Goal: Find specific page/section: Find specific page/section

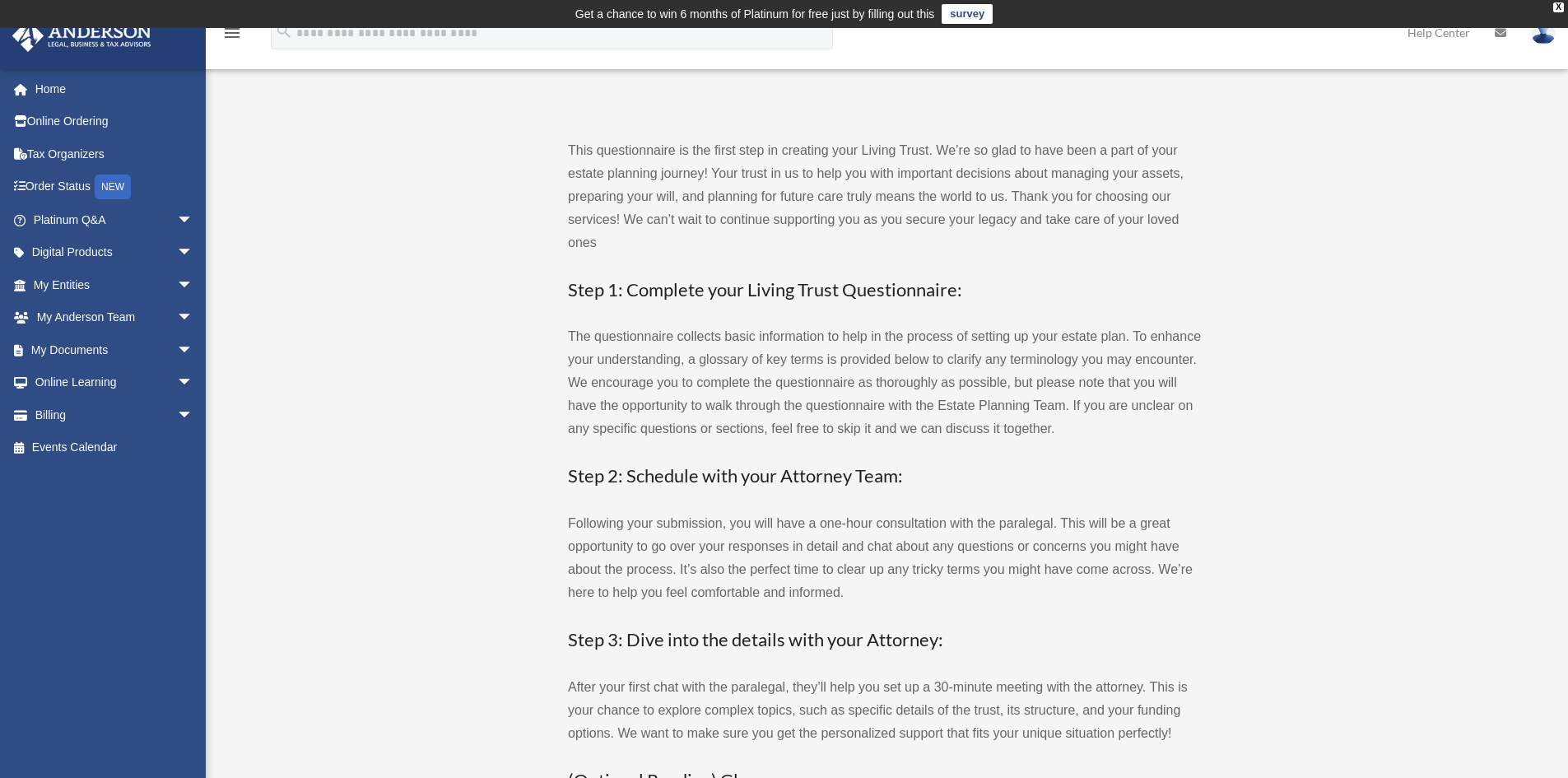
click at [503, 38] on input "search" at bounding box center [551, 33] width 562 height 33
type input "**********"
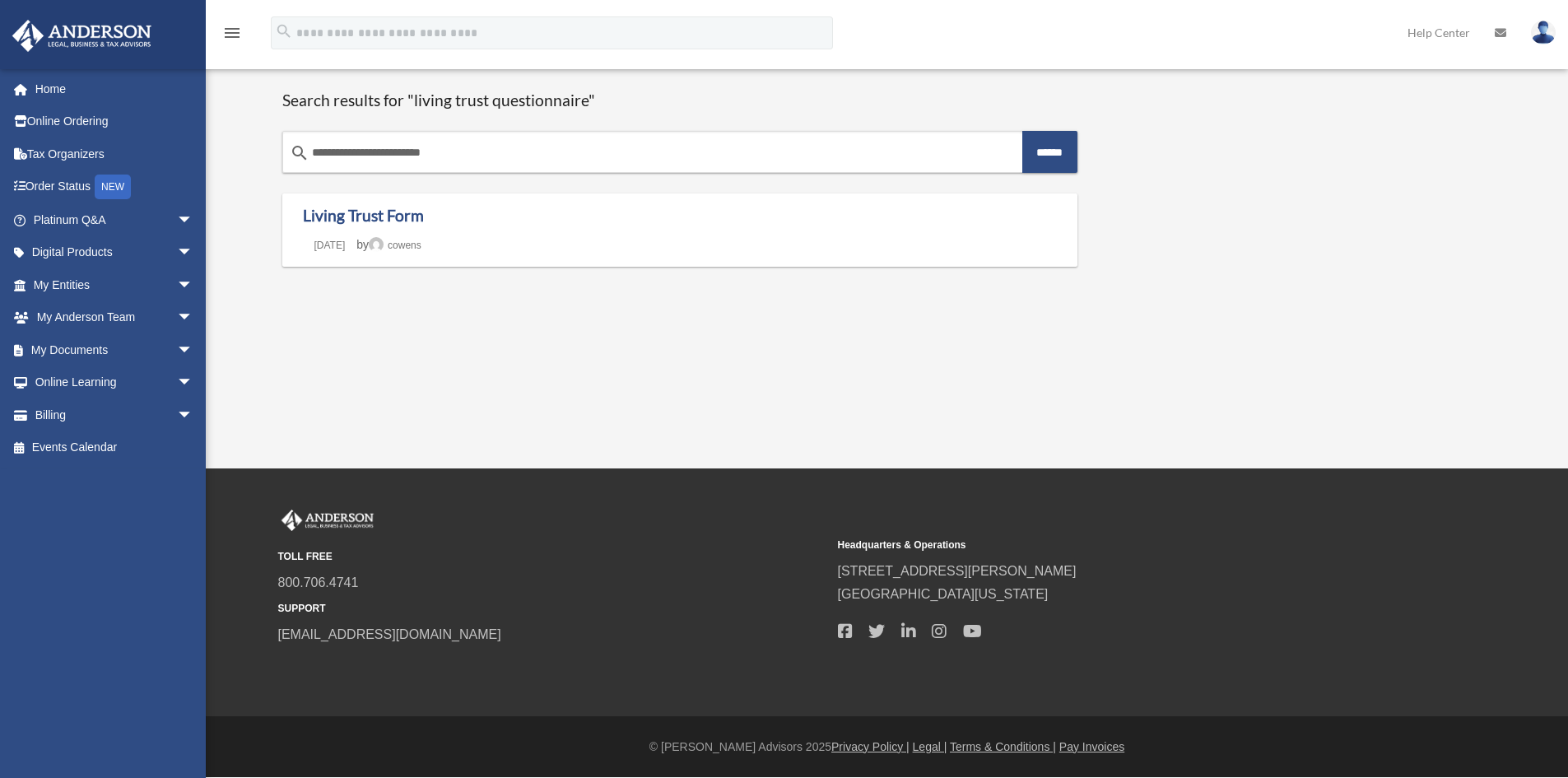
click at [316, 303] on section "**********" at bounding box center [680, 189] width 796 height 236
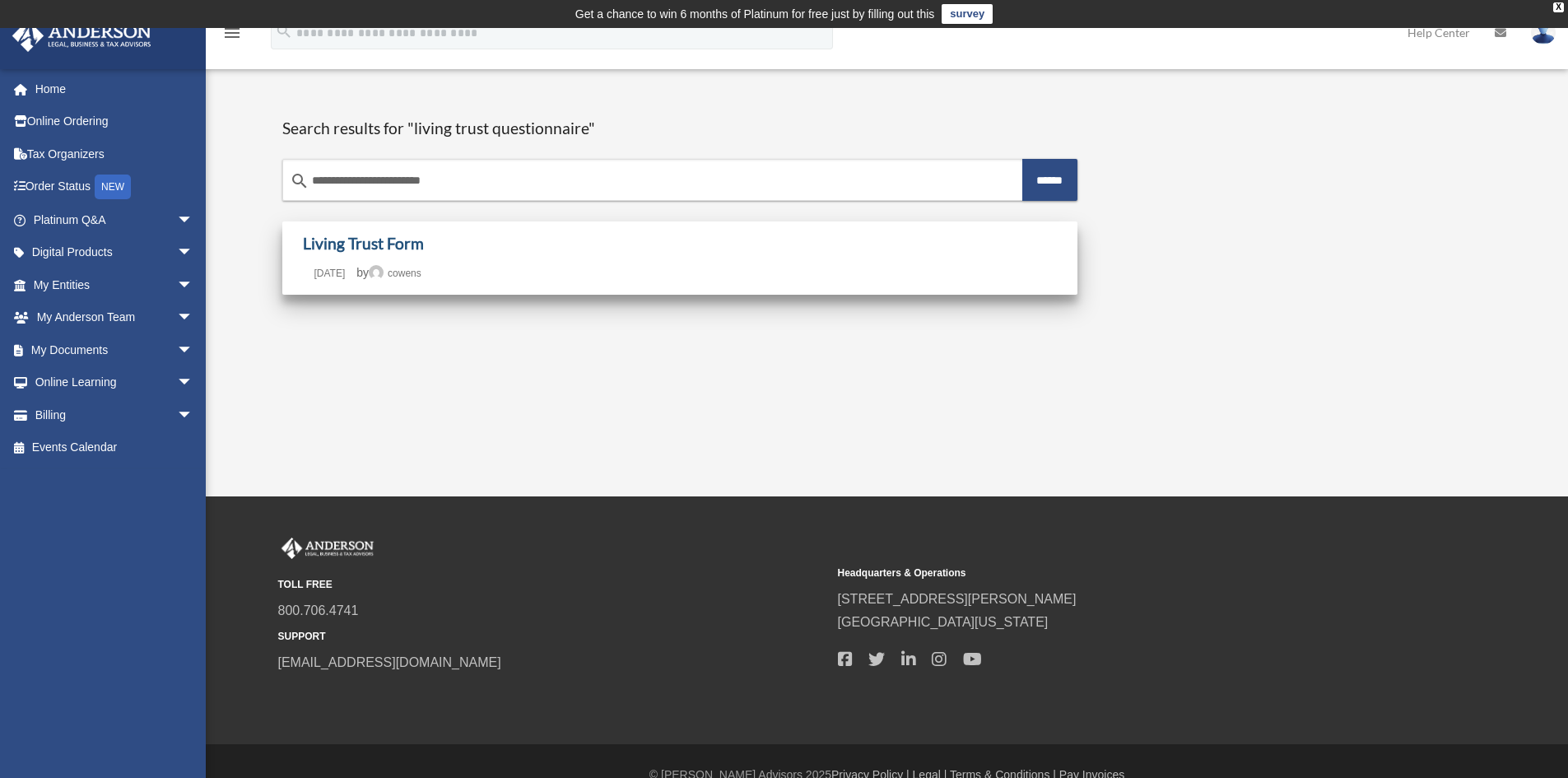
click at [352, 242] on link "Living Trust Form" at bounding box center [363, 243] width 121 height 19
